Goal: Contribute content

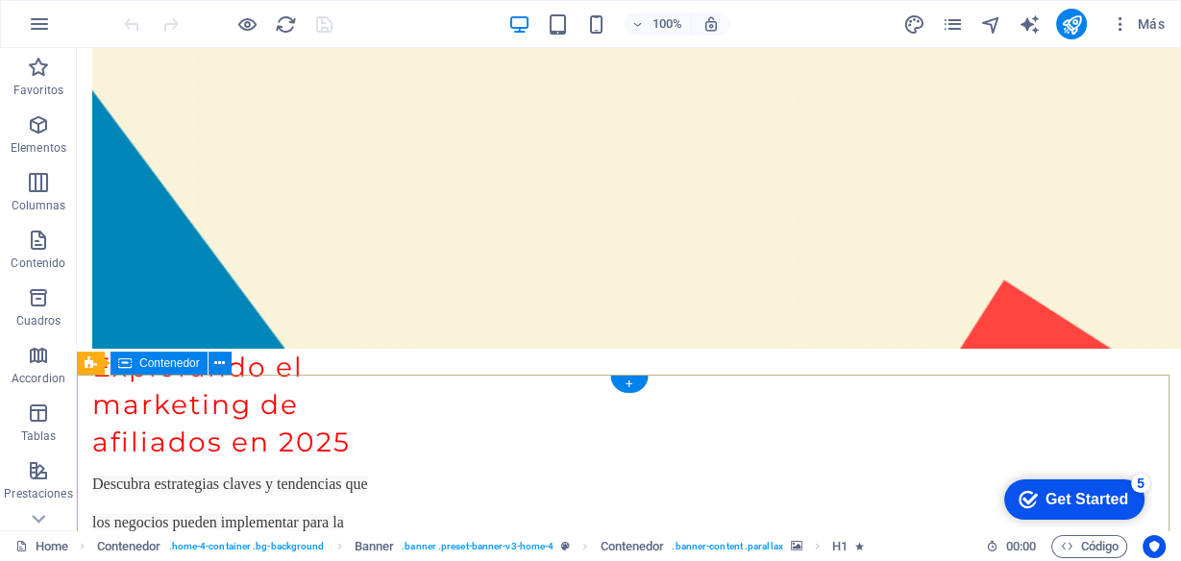
scroll to position [5599, 0]
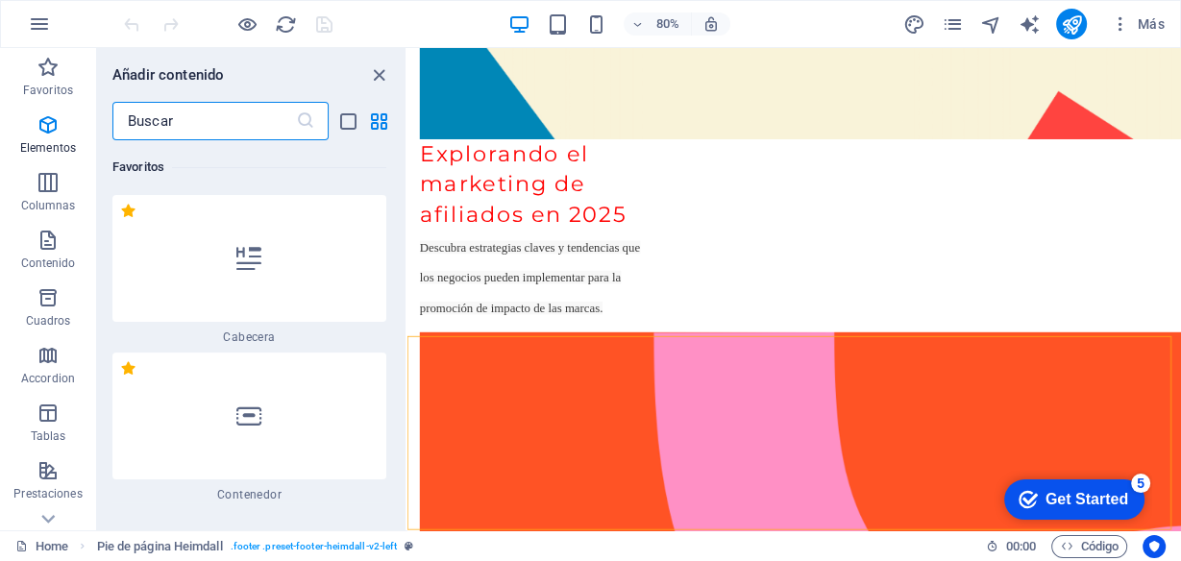
scroll to position [6131, 0]
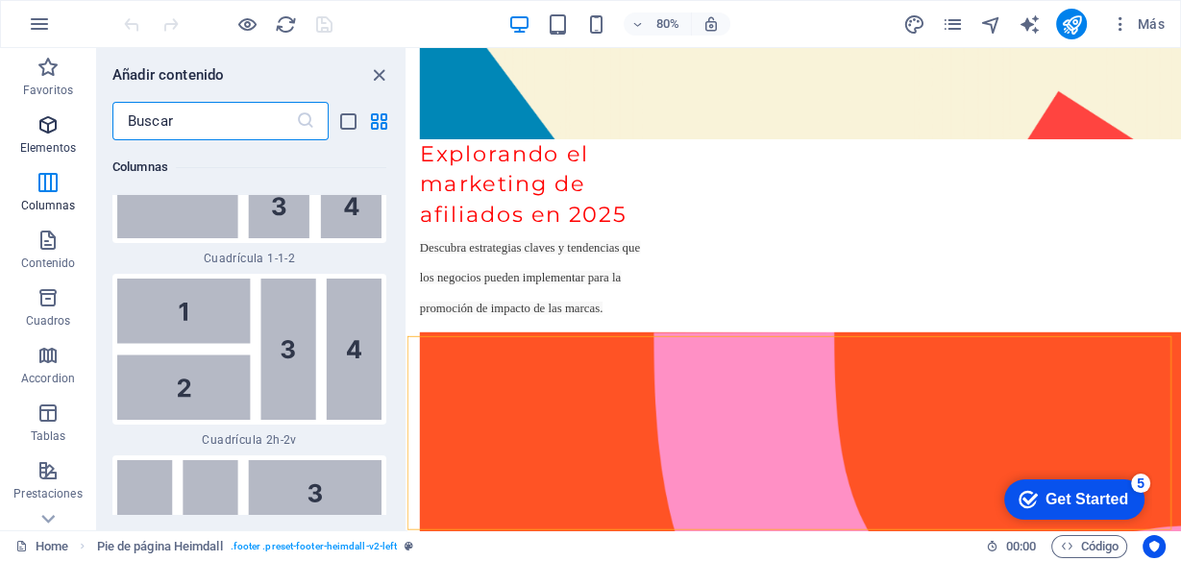
click at [44, 139] on span "Elementos" at bounding box center [48, 136] width 96 height 46
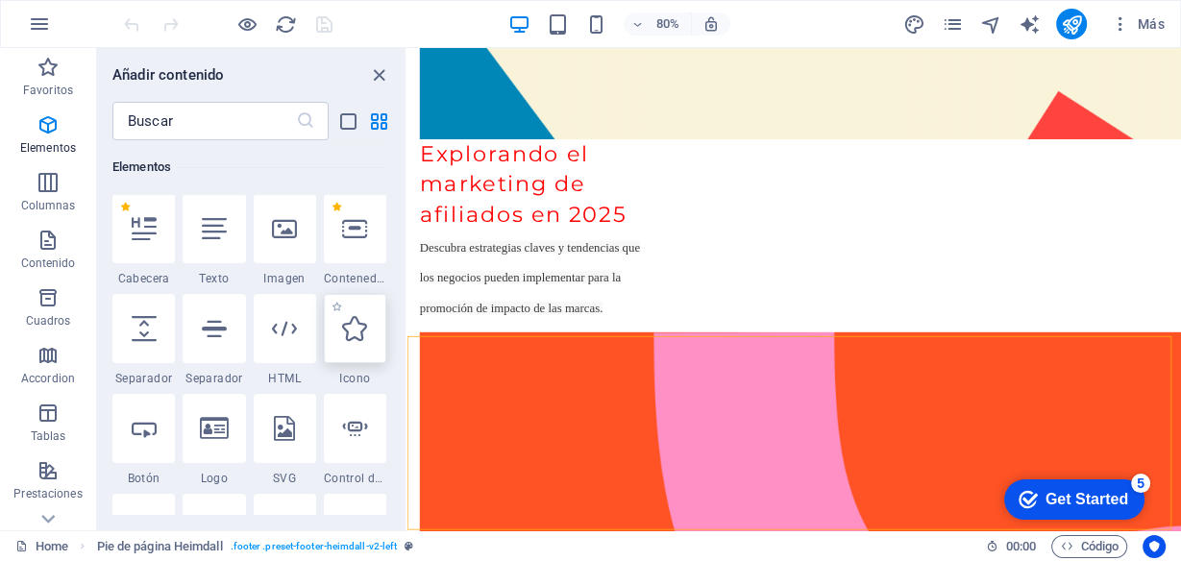
scroll to position [361, 0]
click at [293, 332] on icon at bounding box center [284, 330] width 25 height 25
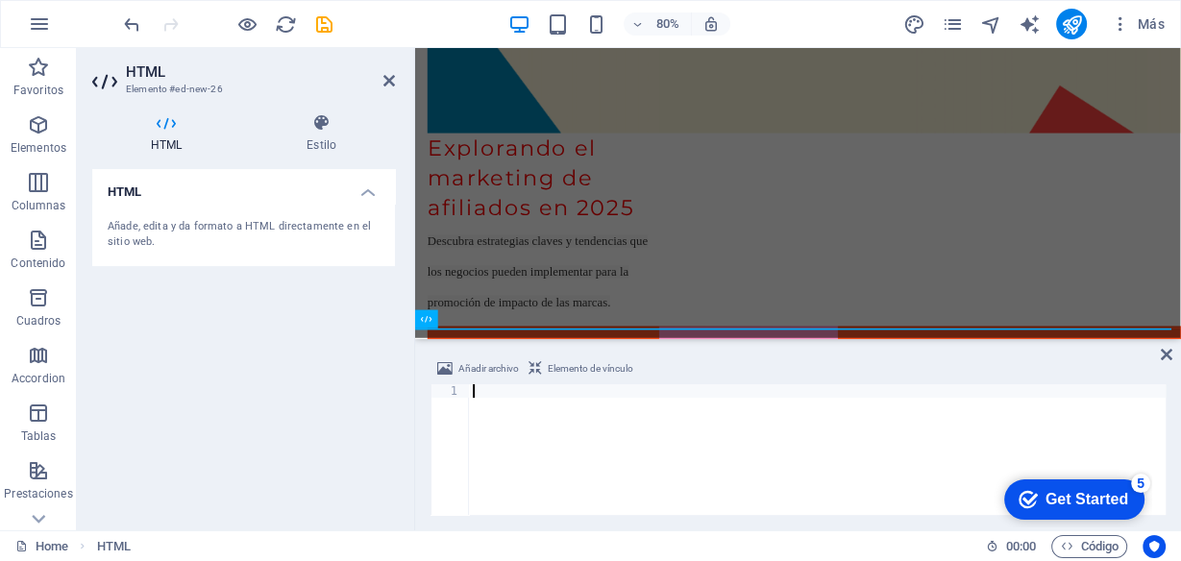
scroll to position [5648, 0]
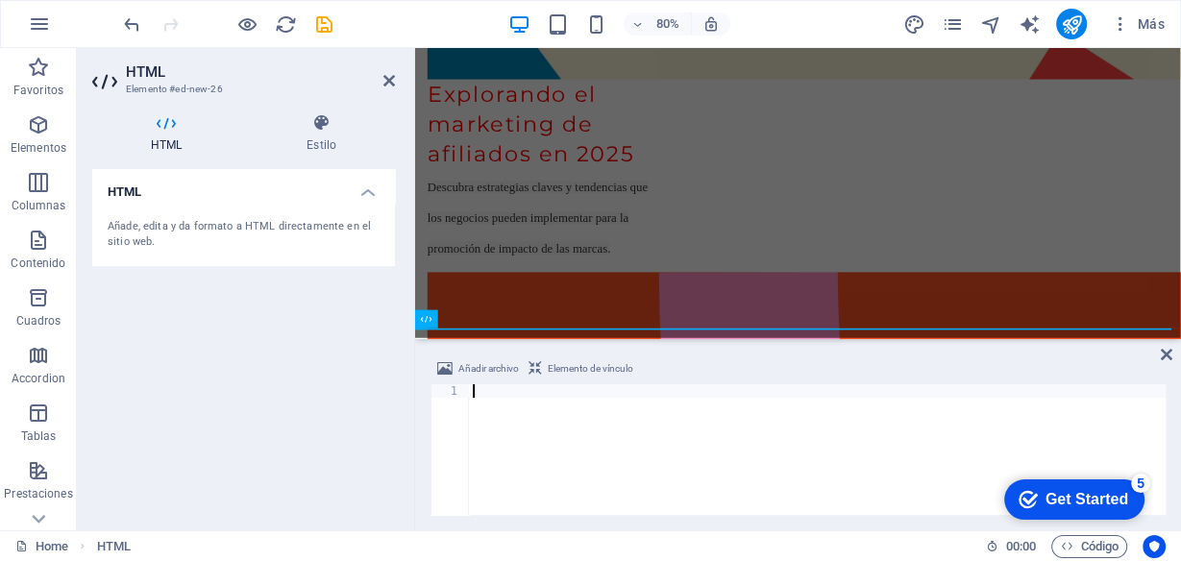
type textarea "<div class="elfsight-app-c9c584a6-b85e-4e06-9625-0096d7e7f2b5" data-elfsight-ap…"
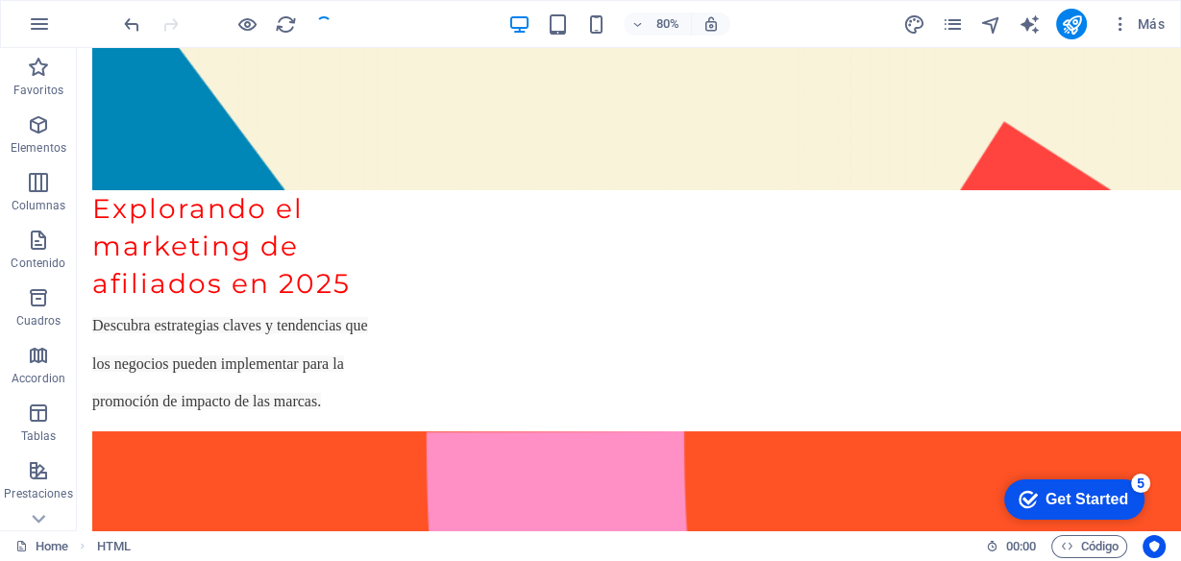
scroll to position [5625, 0]
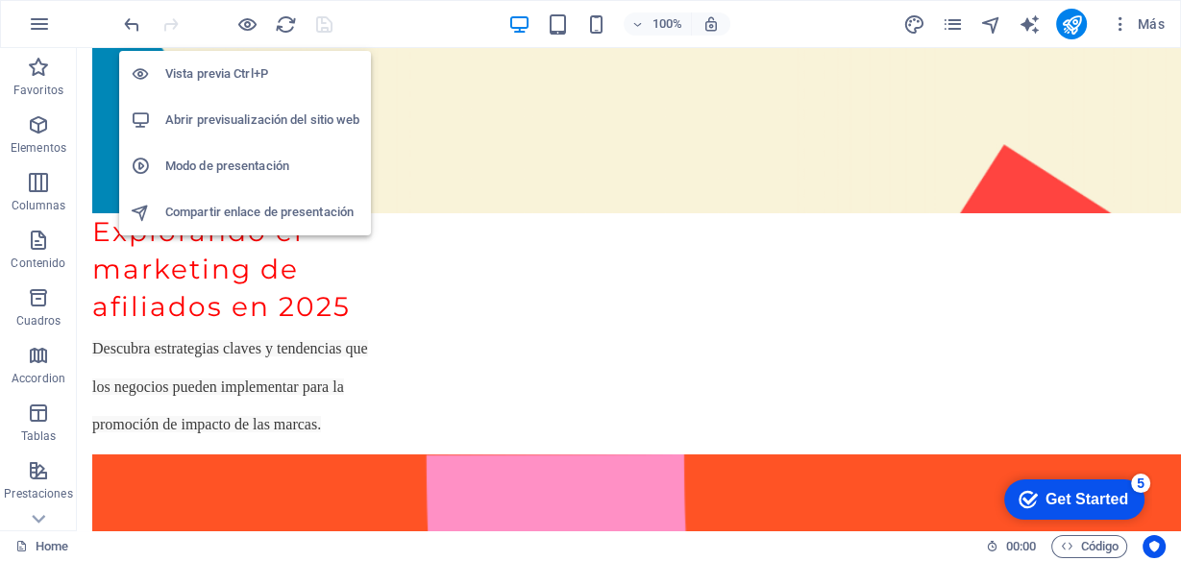
click at [226, 125] on h6 "Abrir previsualización del sitio web" at bounding box center [262, 120] width 194 height 23
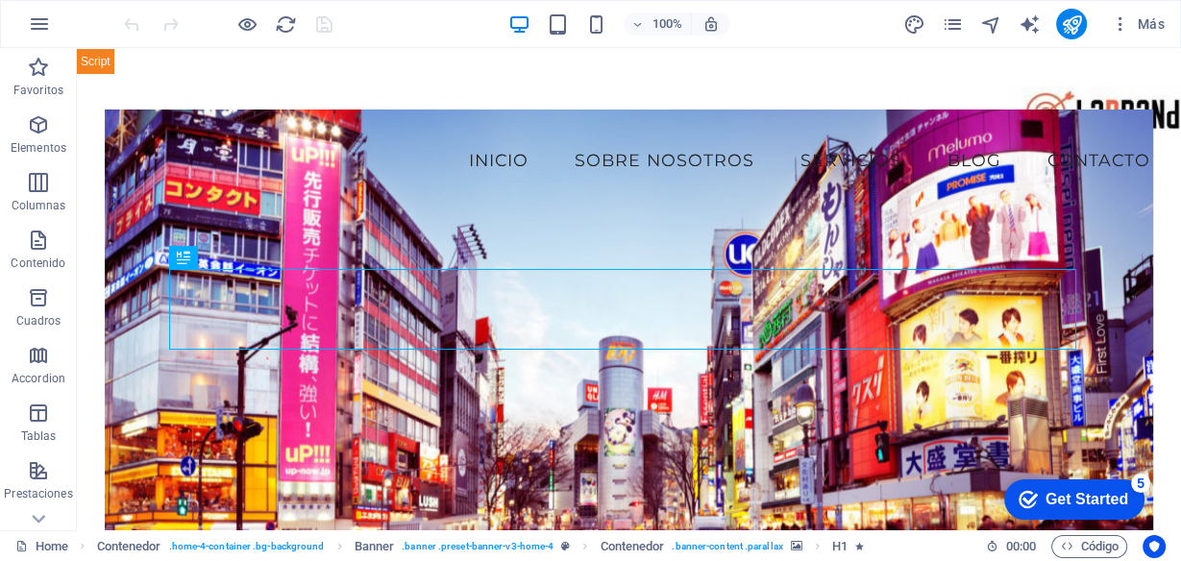
drag, startPoint x: 0, startPoint y: 484, endPoint x: 764, endPoint y: 7, distance: 900.8
click at [0, 484] on span "Prestaciones" at bounding box center [38, 483] width 77 height 46
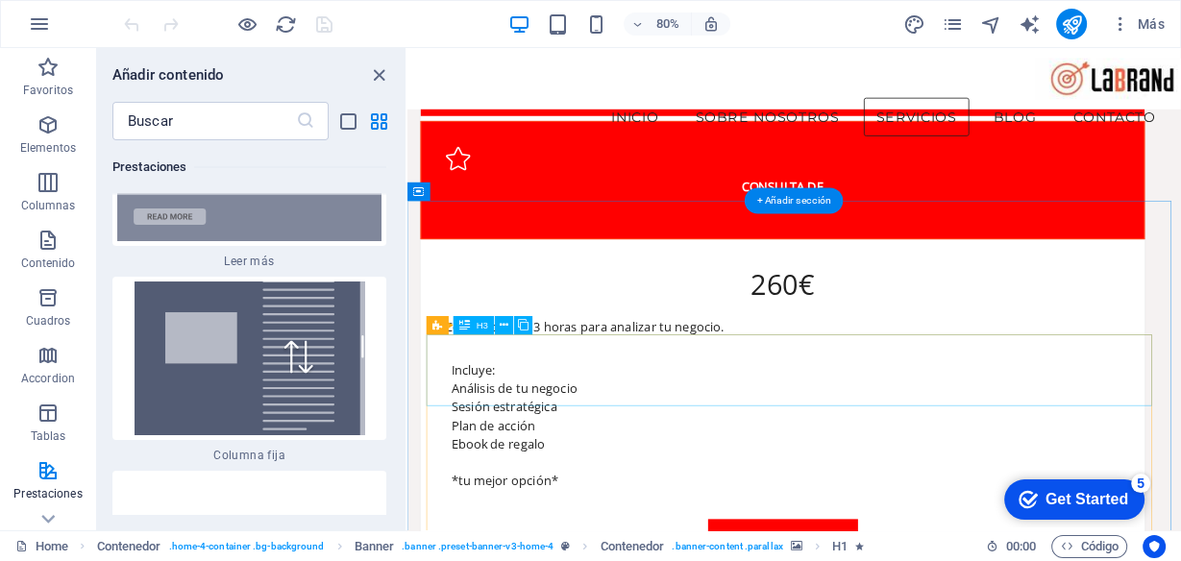
scroll to position [3538, 0]
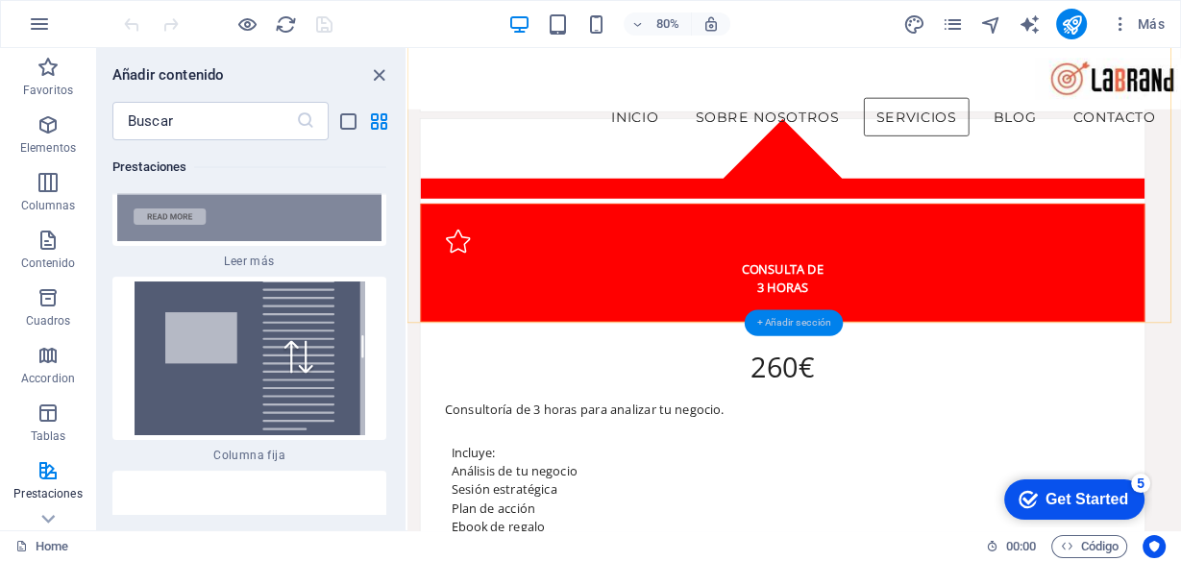
click at [773, 317] on div "+ Añadir sección" at bounding box center [794, 324] width 99 height 26
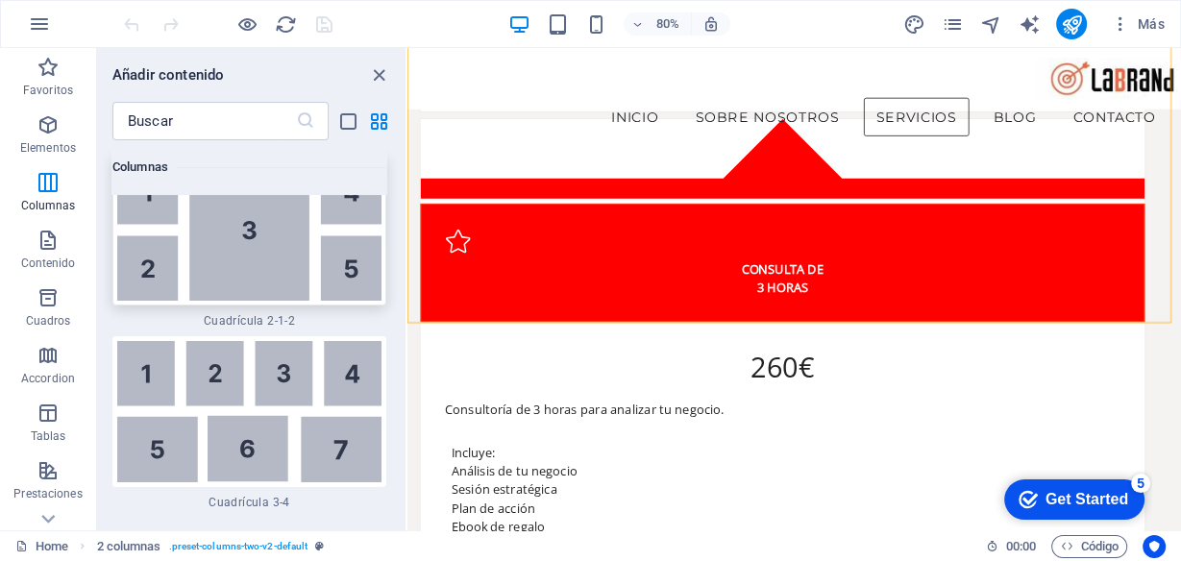
scroll to position [5768, 0]
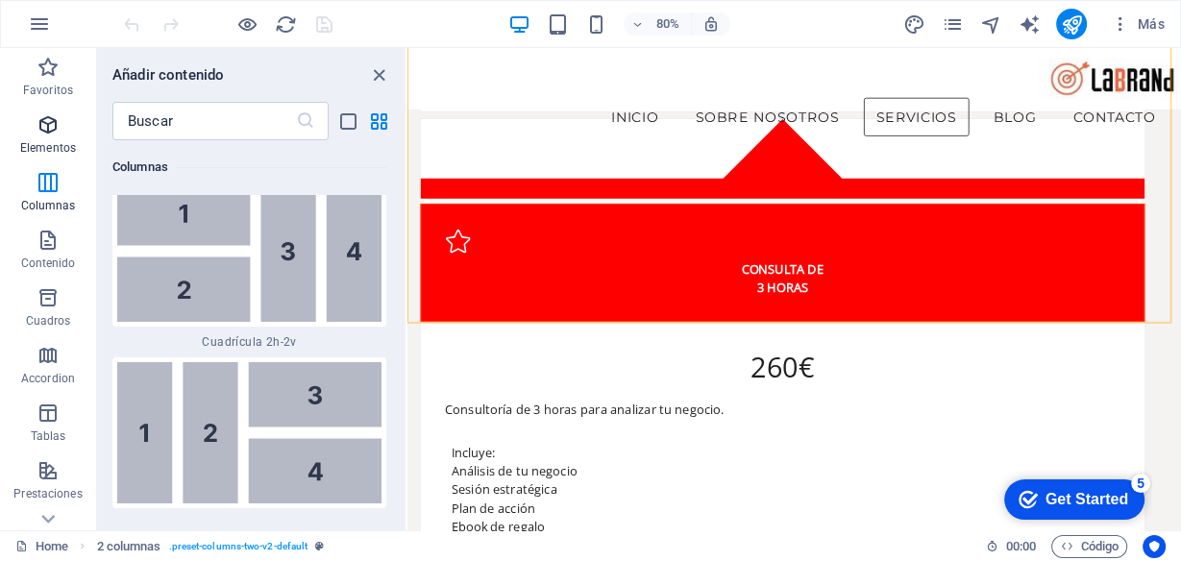
click at [51, 123] on icon "button" at bounding box center [48, 124] width 23 height 23
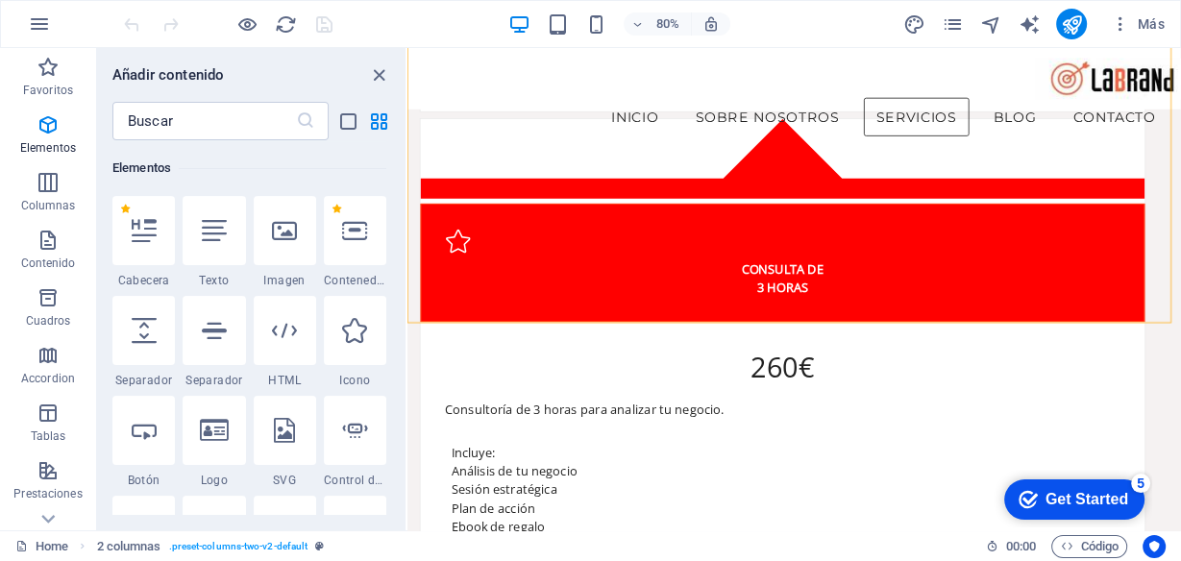
scroll to position [361, 0]
click at [286, 319] on icon at bounding box center [284, 330] width 25 height 25
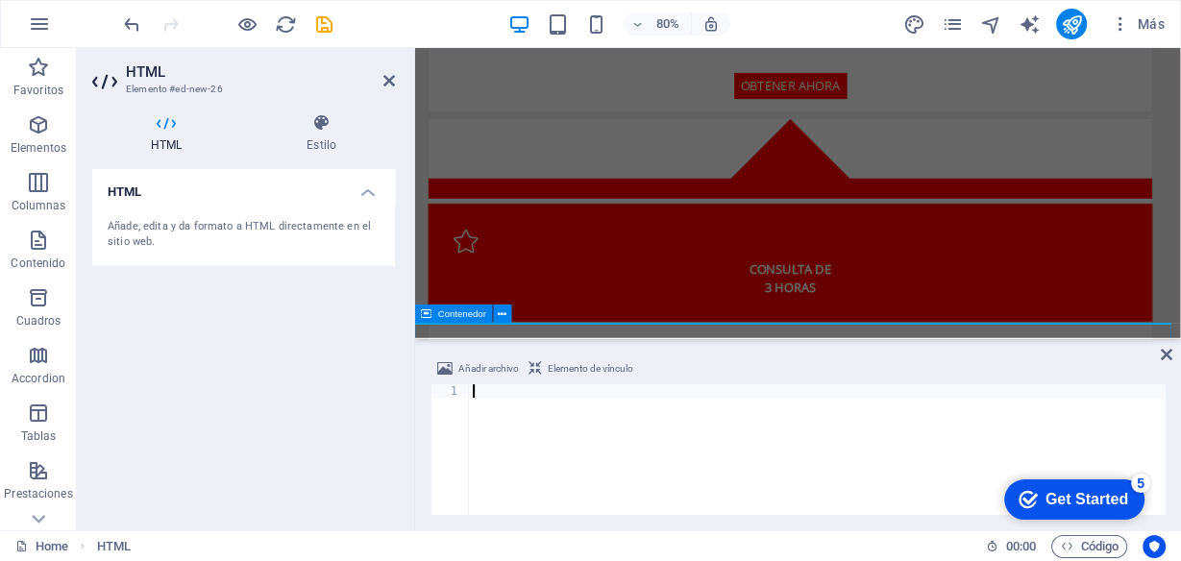
scroll to position [3429, 0]
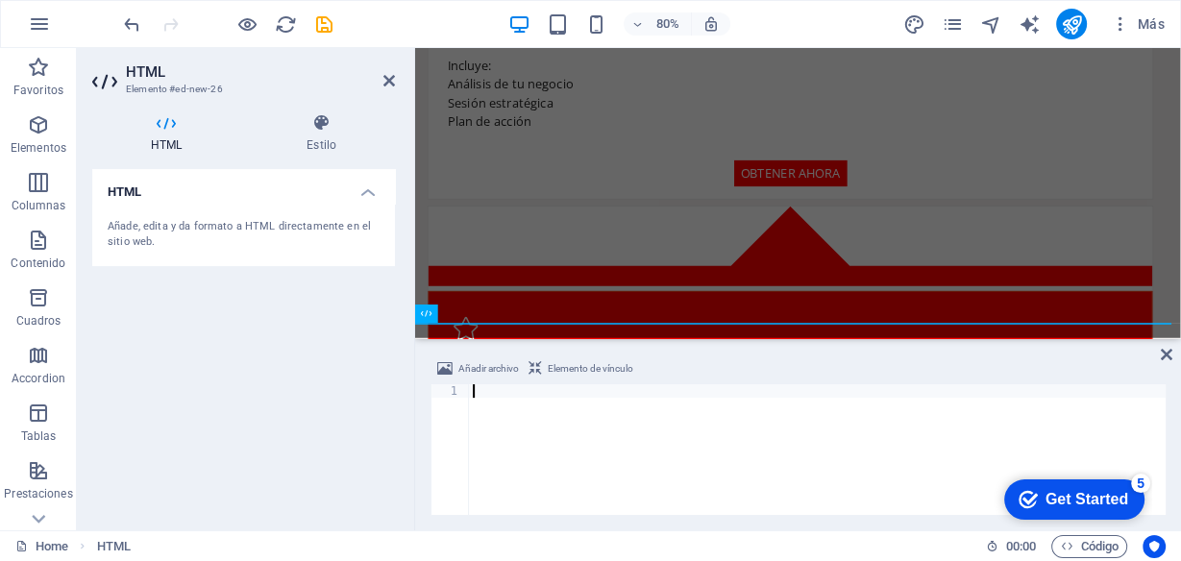
type textarea "<div class="elfsight-app-5d661537-386f-43f6-b057-15fd7fad58d8" data-elfsight-ap…"
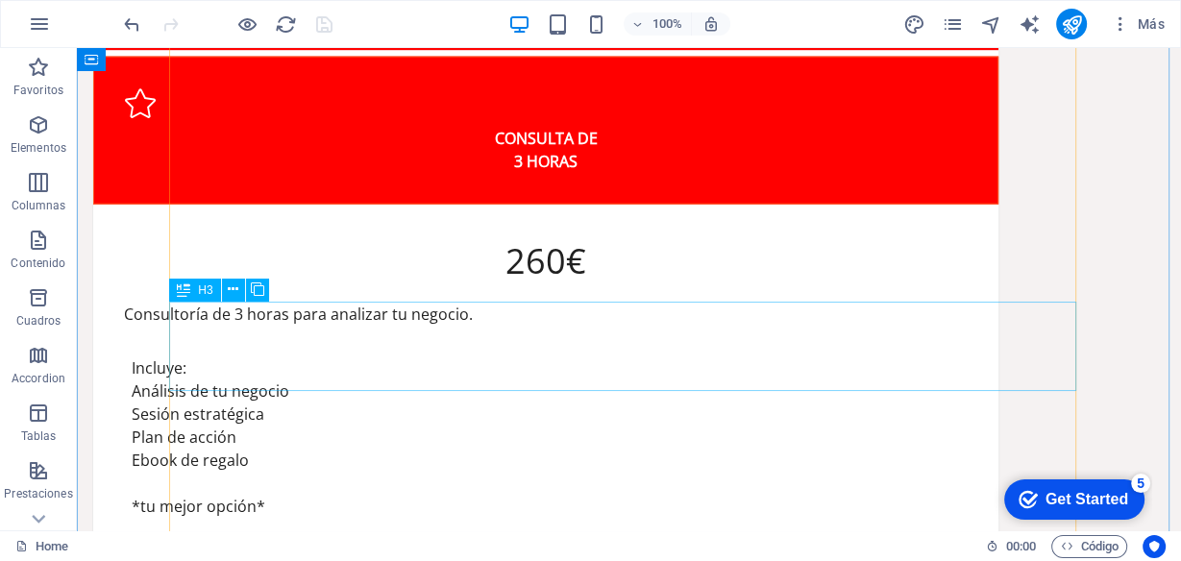
scroll to position [4109, 0]
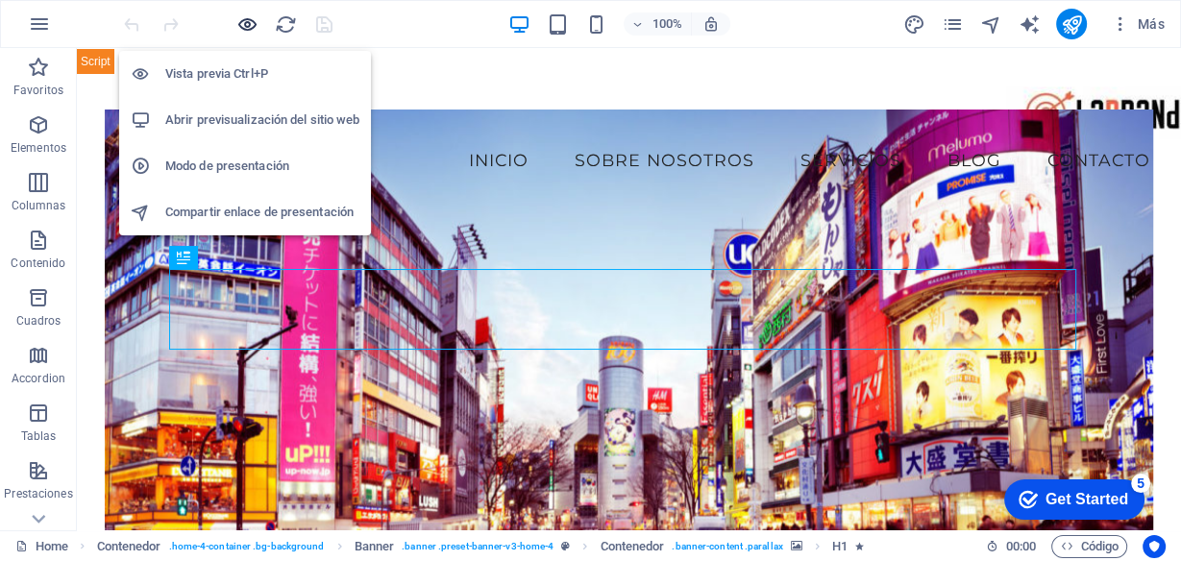
click at [249, 24] on icon "button" at bounding box center [247, 24] width 22 height 22
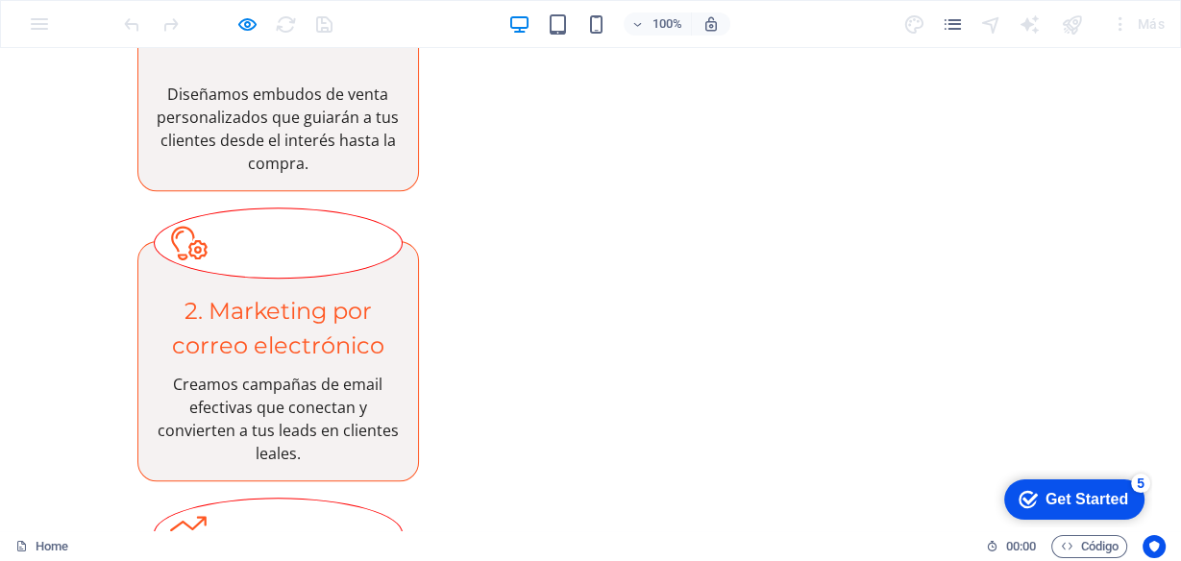
scroll to position [1704, 0]
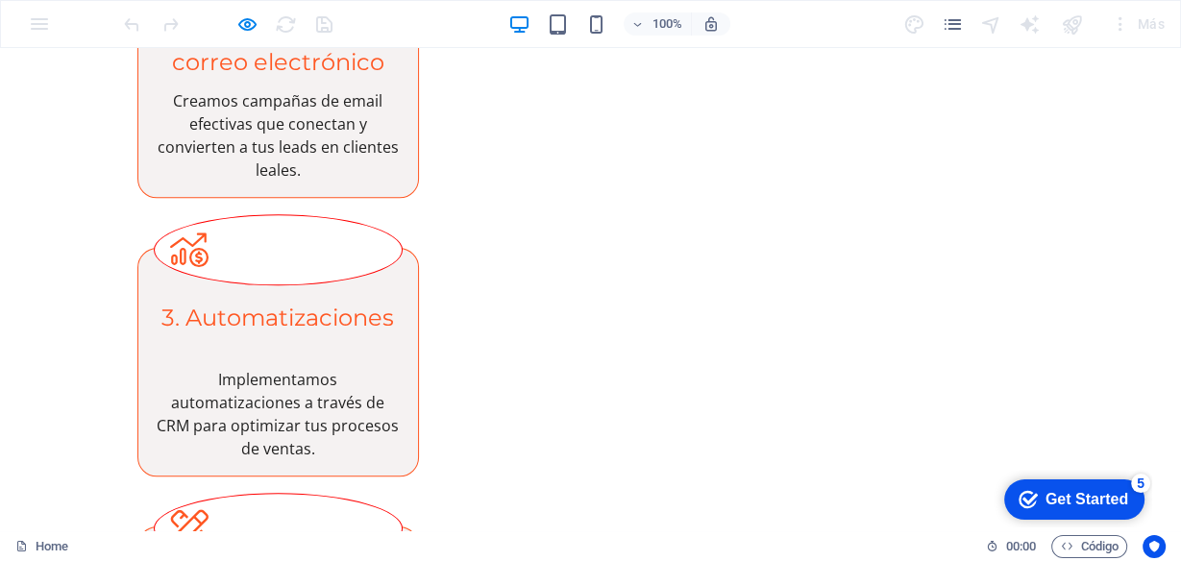
drag, startPoint x: 0, startPoint y: 396, endPoint x: 97, endPoint y: 378, distance: 98.8
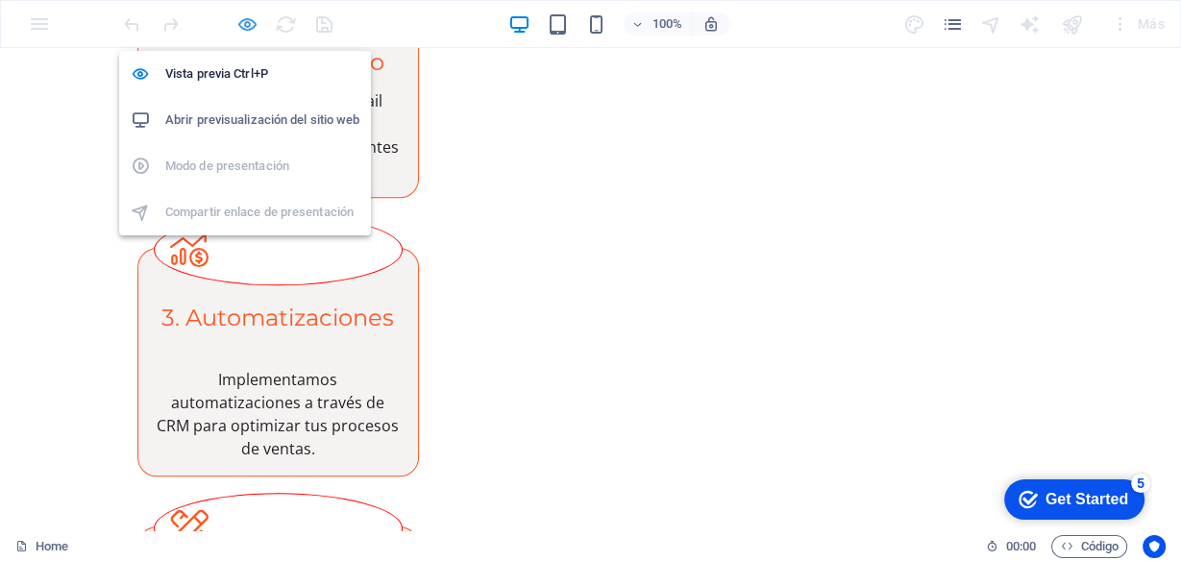
click at [247, 24] on icon "button" at bounding box center [247, 24] width 22 height 22
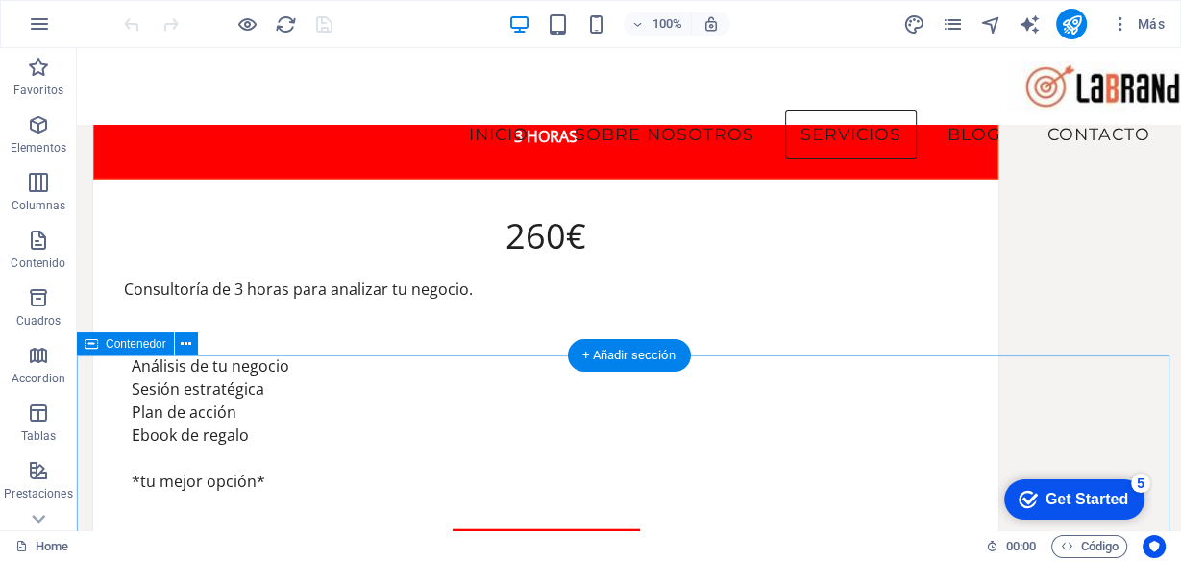
scroll to position [3497, 0]
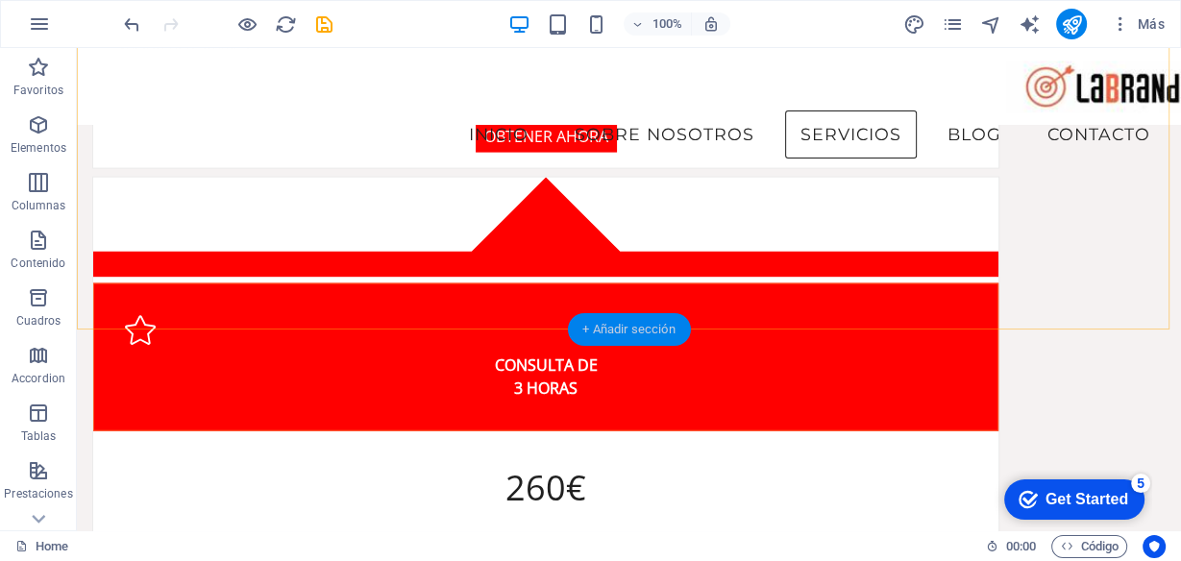
drag, startPoint x: 618, startPoint y: 325, endPoint x: 152, endPoint y: 353, distance: 467.1
click at [618, 325] on div "+ Añadir sección" at bounding box center [628, 329] width 123 height 33
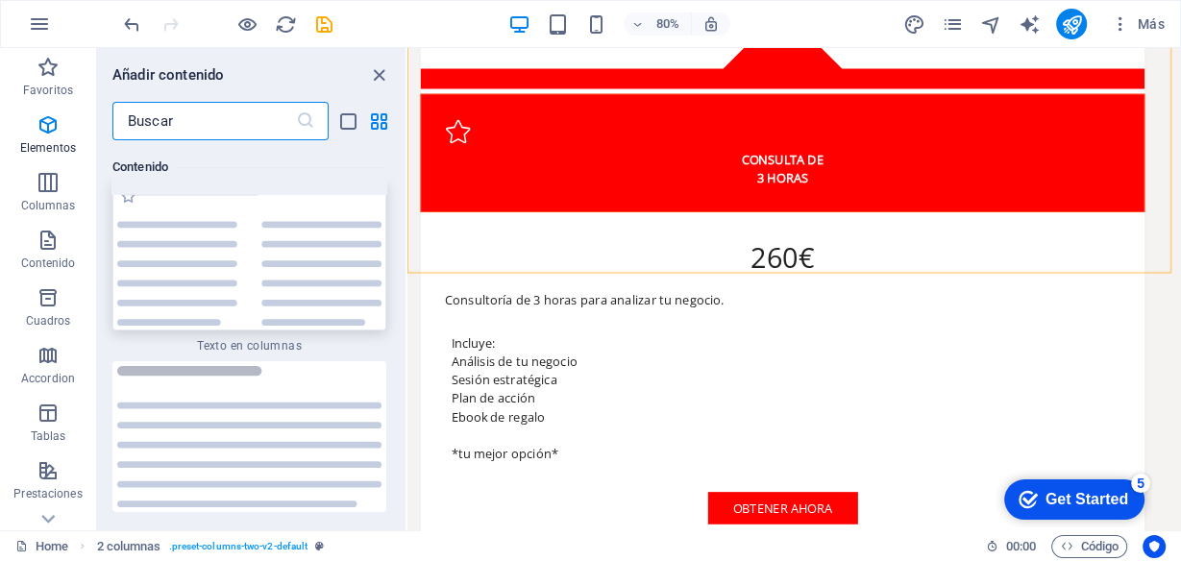
scroll to position [6538, 0]
click at [58, 123] on icon "button" at bounding box center [48, 124] width 23 height 23
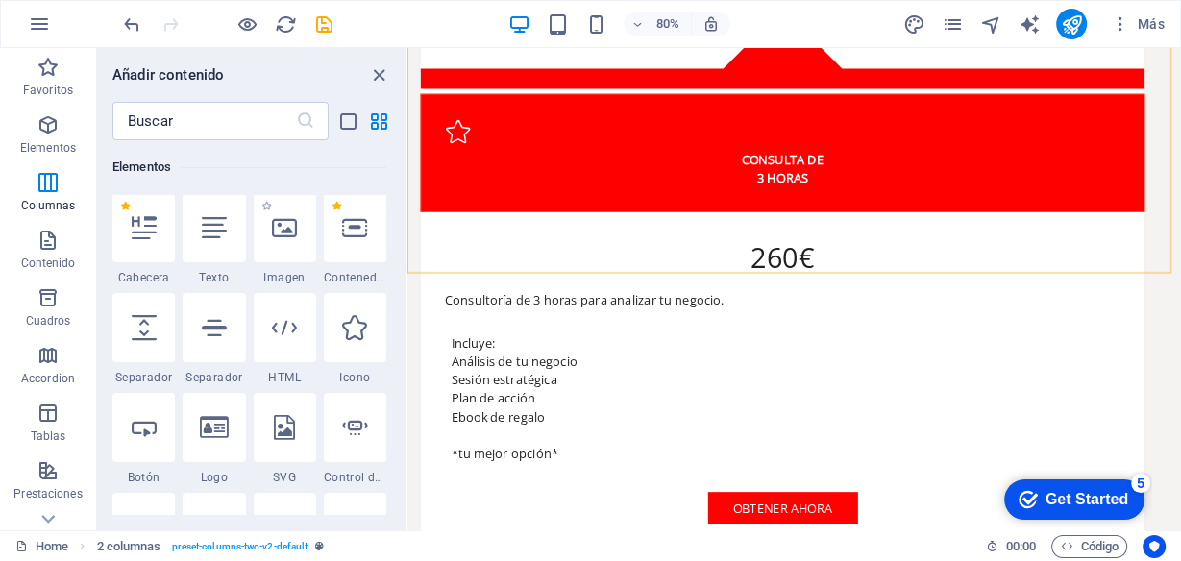
scroll to position [361, 0]
drag, startPoint x: 280, startPoint y: 338, endPoint x: 115, endPoint y: 338, distance: 164.4
click at [280, 338] on icon at bounding box center [284, 330] width 25 height 25
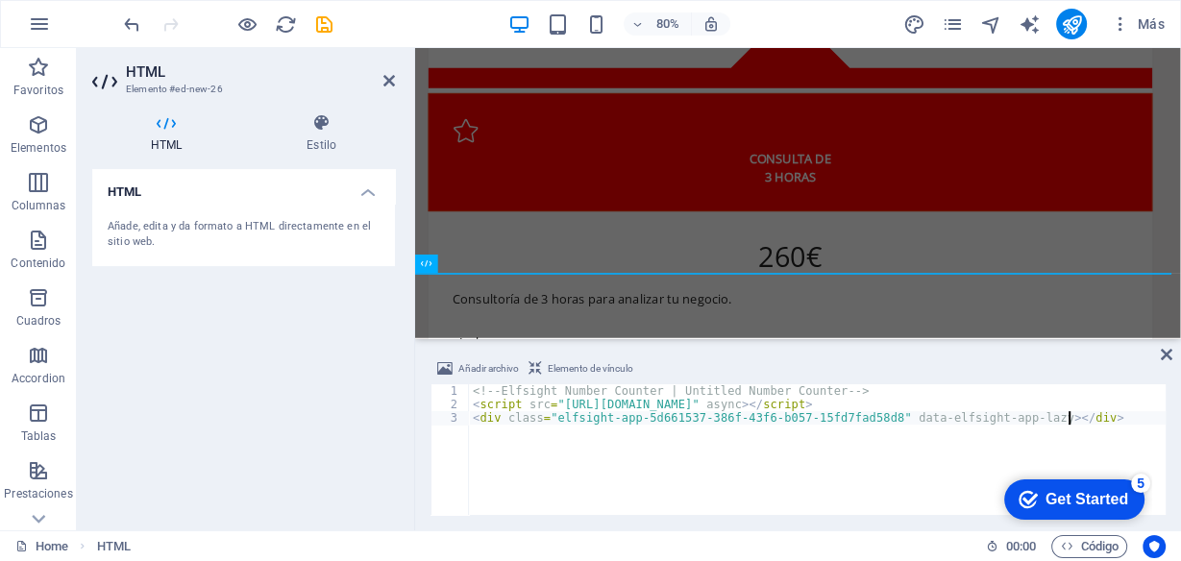
type textarea "<div class="elfsight-app-5d661537-386f-43f6-b057-15fd7fad58d8" data-elfsight-ap…"
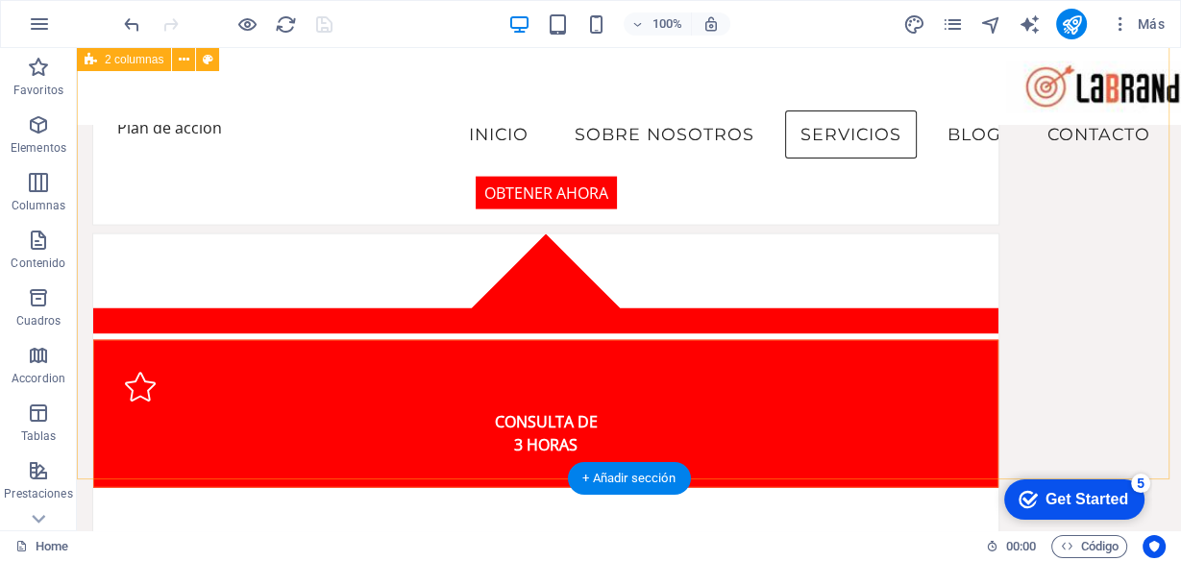
scroll to position [3345, 0]
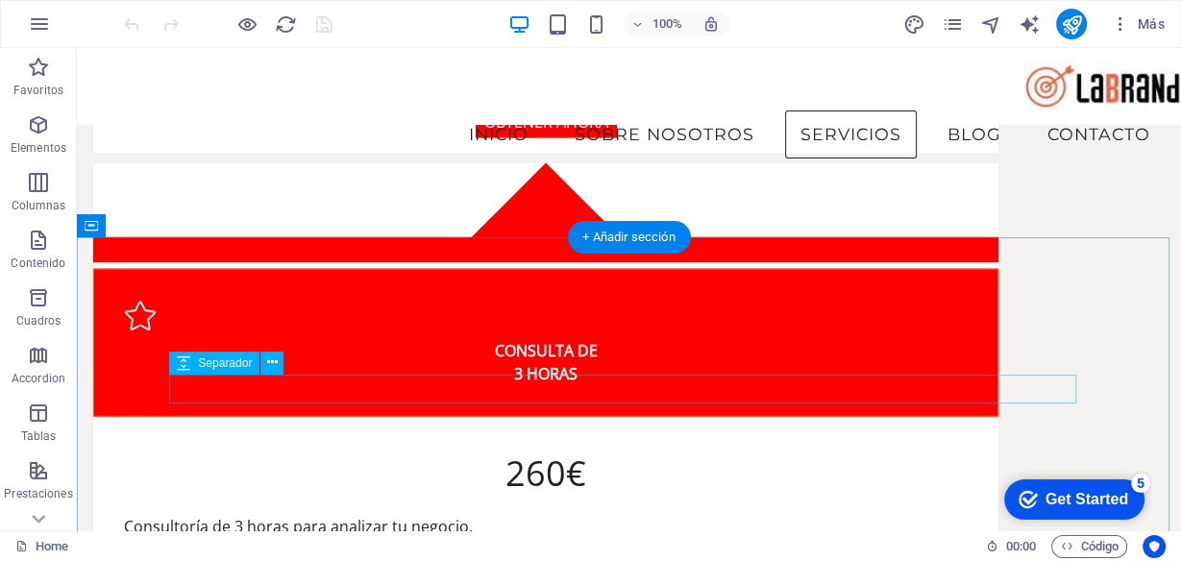
scroll to position [3497, 0]
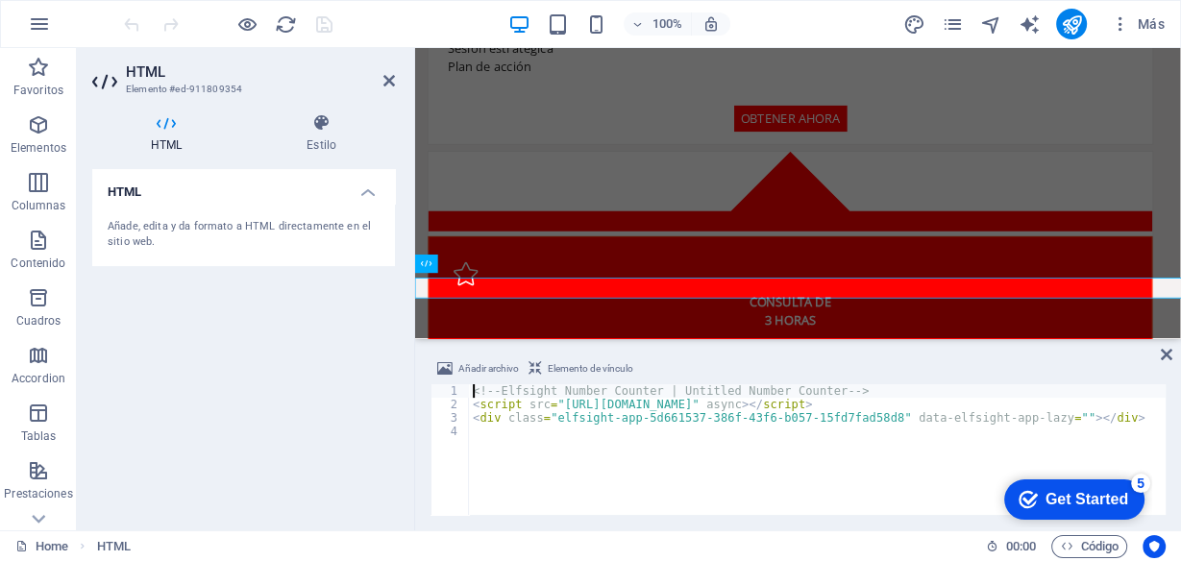
scroll to position [3492, 0]
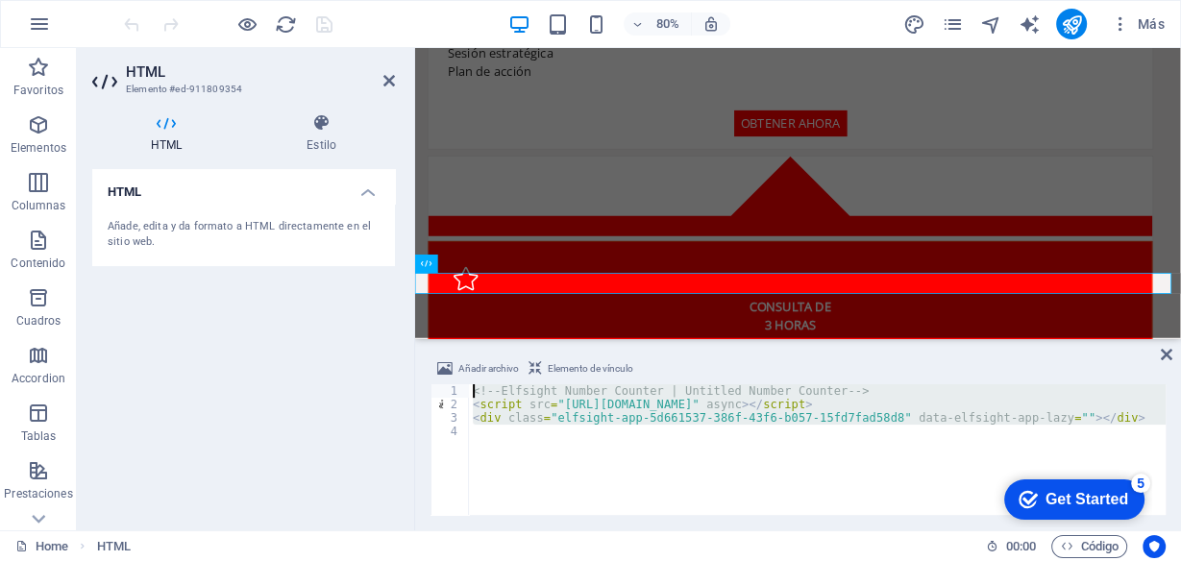
drag, startPoint x: 632, startPoint y: 451, endPoint x: 324, endPoint y: 355, distance: 322.3
click at [324, 359] on div "HTML Elemento #ed-911809354 HTML Estilo HTML Añade, edita y da formato a HTML d…" at bounding box center [629, 289] width 1105 height 483
type textarea "<!-- Elfsight Number Counter | Untitled Number Counter --> <script src="https:/…"
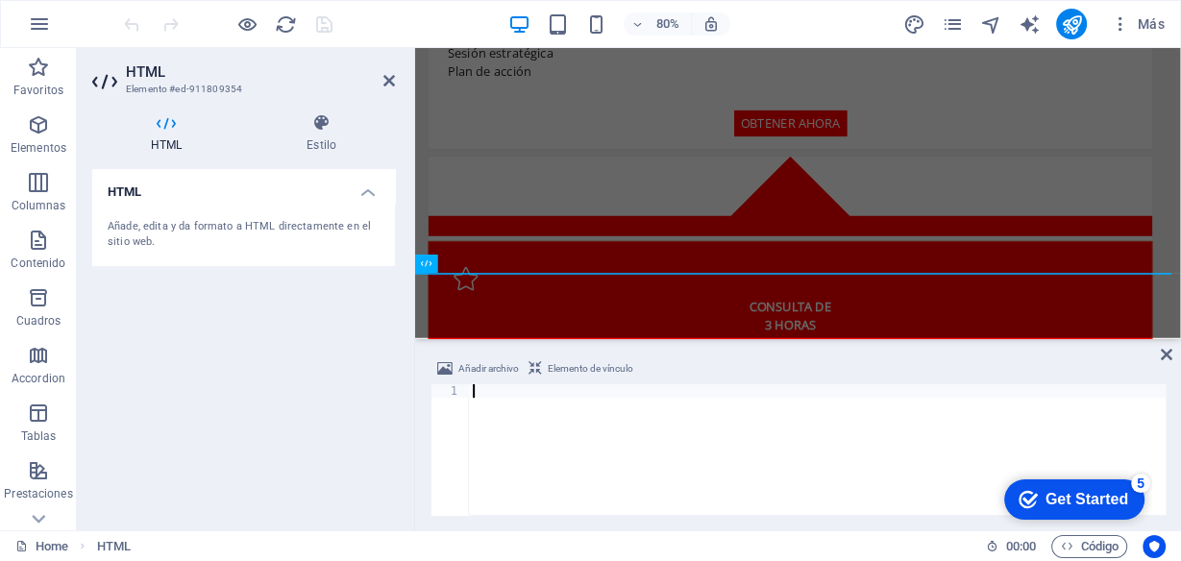
type textarea "<div class="elfsight-app-5d661537-386f-43f6-b057-15fd7fad58d8" data-elfsight-ap…"
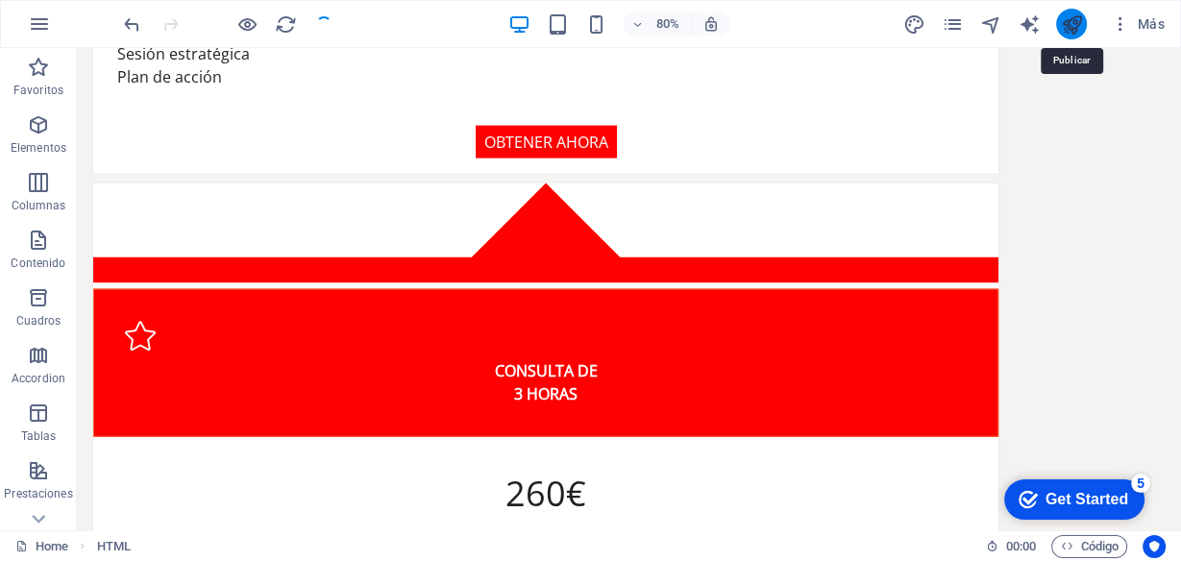
scroll to position [3574, 0]
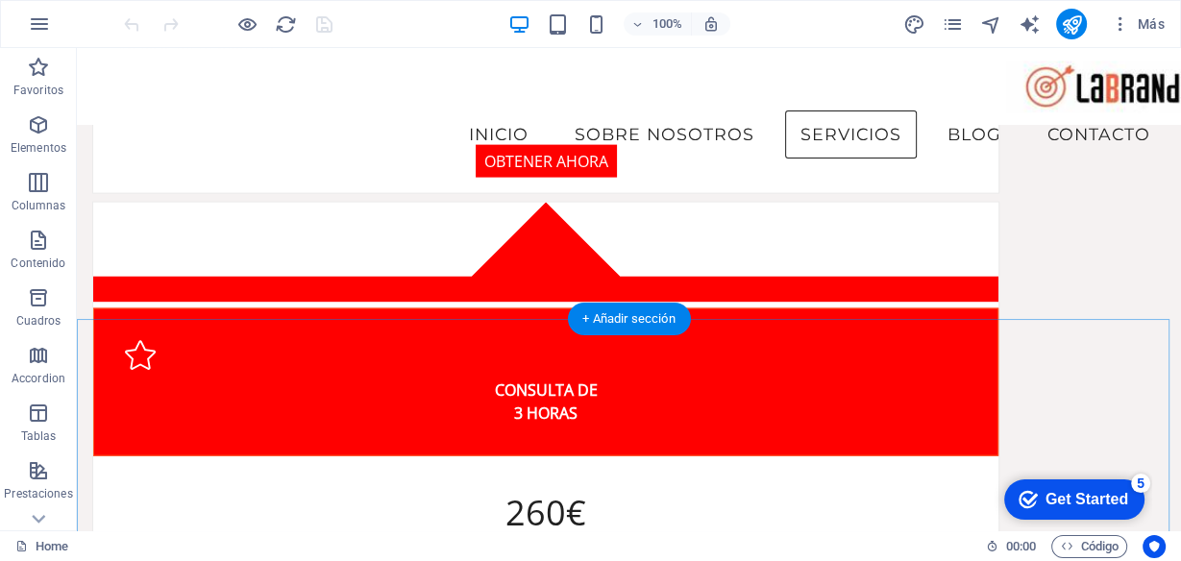
scroll to position [3461, 0]
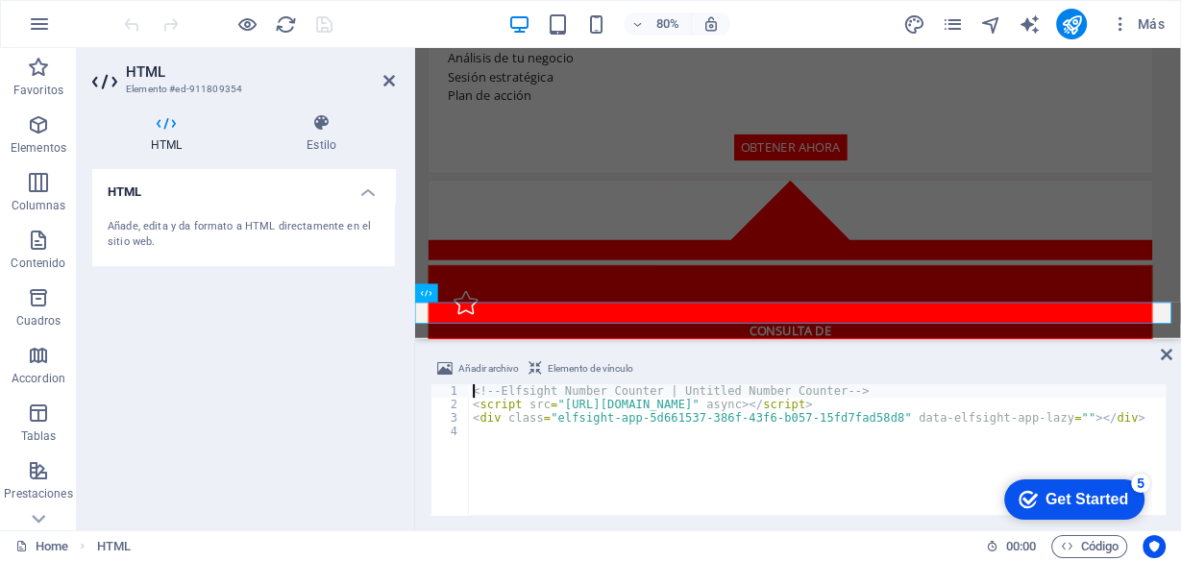
scroll to position [3455, 0]
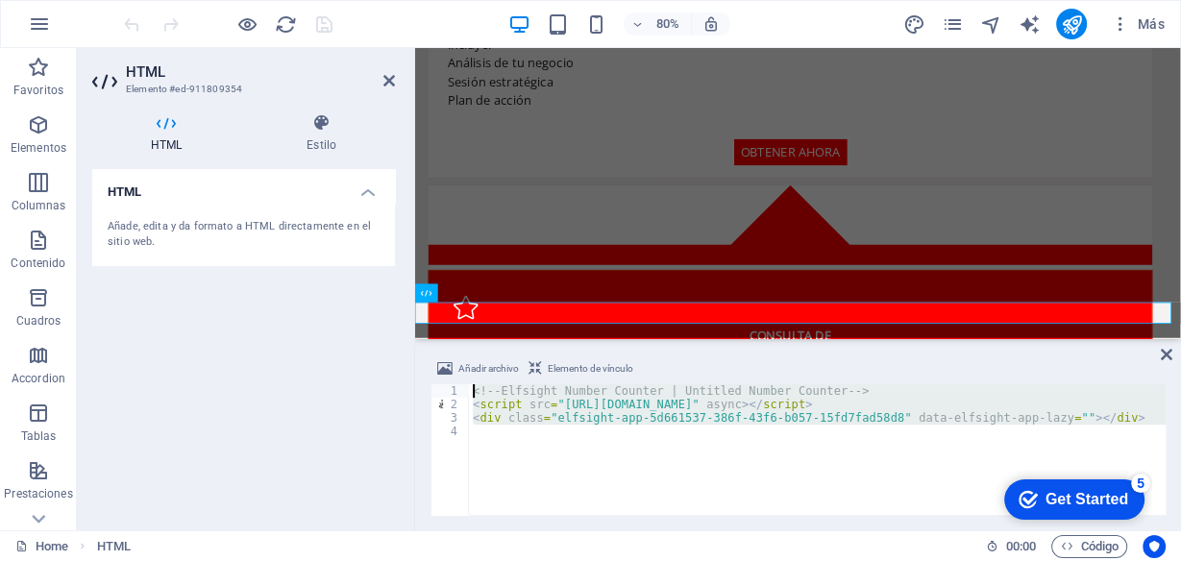
drag, startPoint x: 562, startPoint y: 460, endPoint x: 391, endPoint y: 358, distance: 199.2
click at [391, 358] on div "HTML Elemento #ed-911809354 HTML Estilo HTML Añade, edita y da formato a HTML d…" at bounding box center [629, 289] width 1105 height 483
type textarea "<!-- Elfsight Number Counter | Untitled Number Counter --> <script src="https:/…"
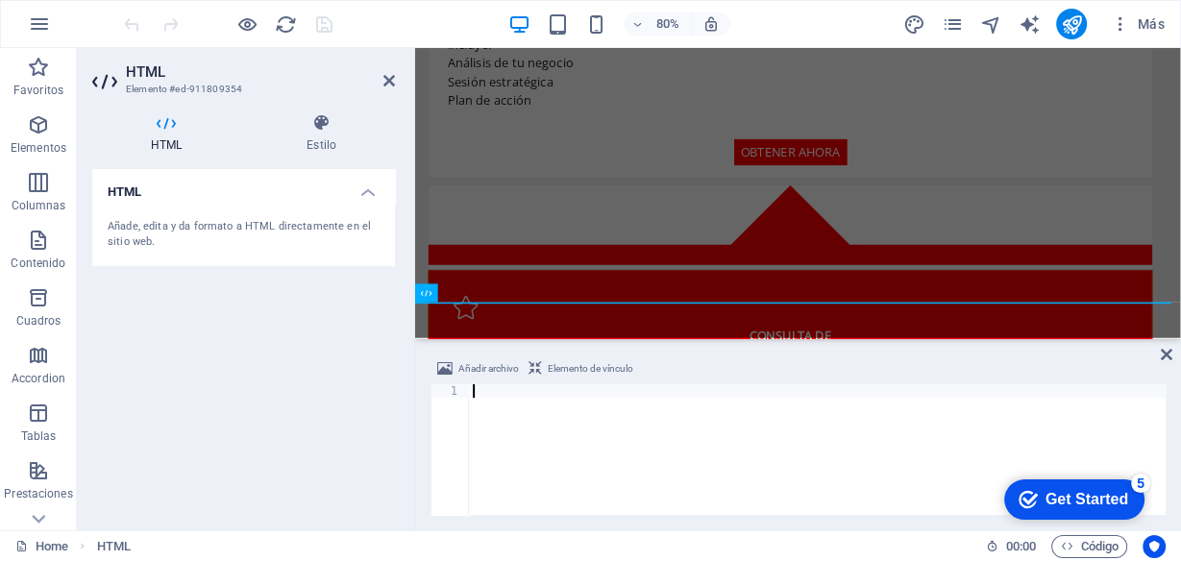
type textarea "<div class="elfsight-app-94b30350-8e20-4d1b-b325-0a7bf11df842" data-elfsight-ap…"
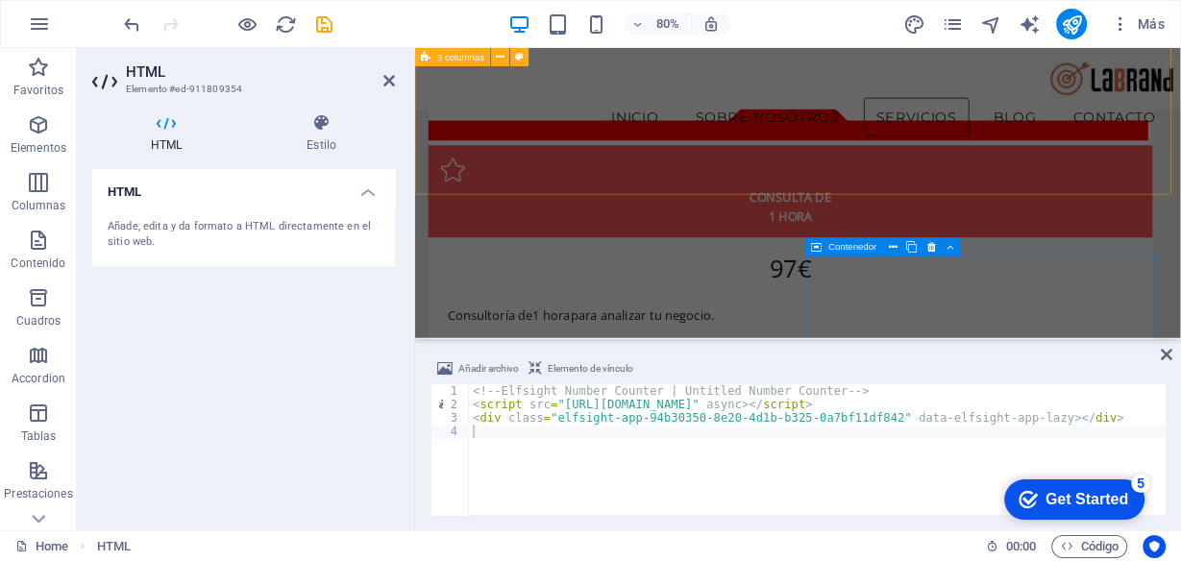
scroll to position [2763, 0]
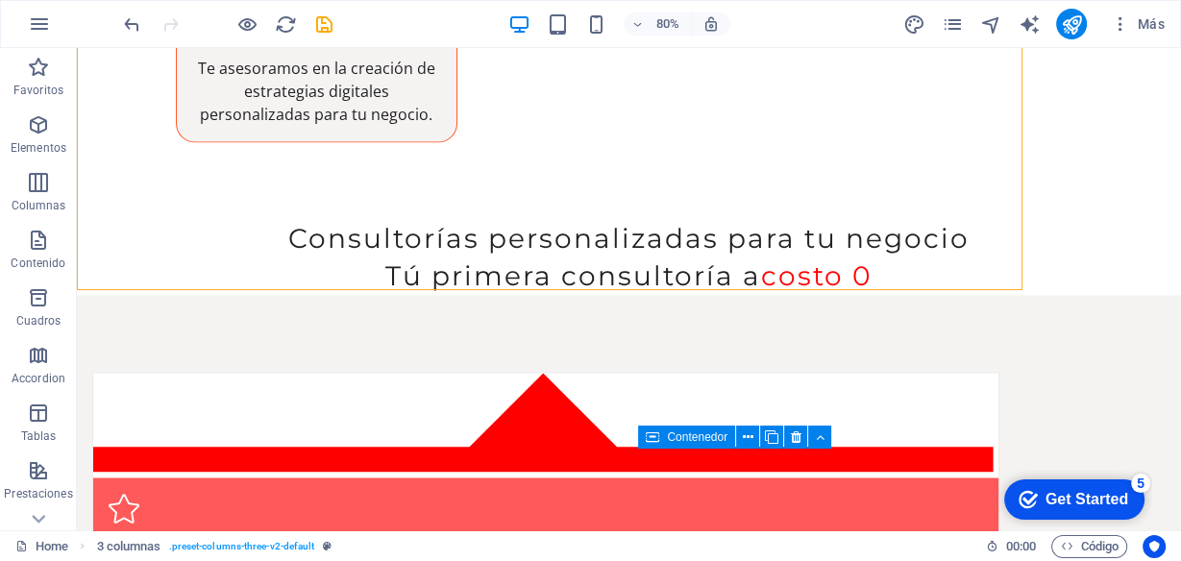
scroll to position [2846, 0]
